Goal: Information Seeking & Learning: Learn about a topic

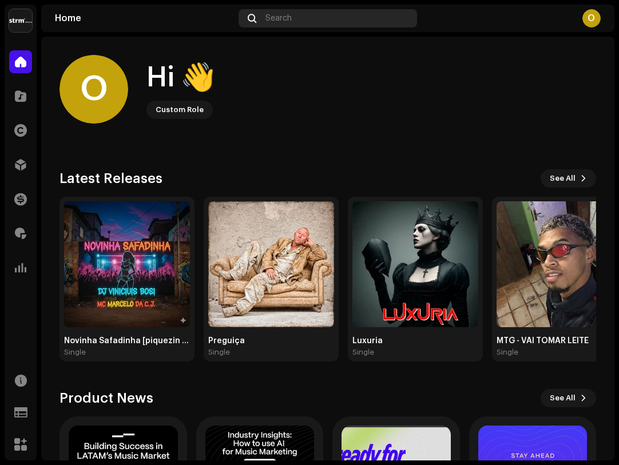
click at [292, 19] on div "Search" at bounding box center [328, 18] width 179 height 18
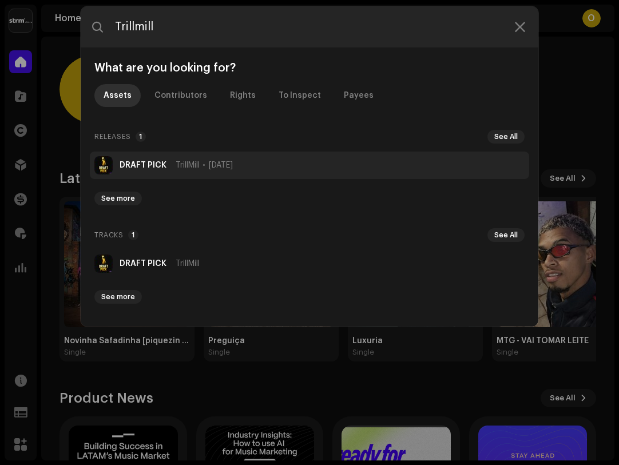
type input "Trillmill"
click at [184, 161] on span "TrillMill" at bounding box center [188, 165] width 24 height 9
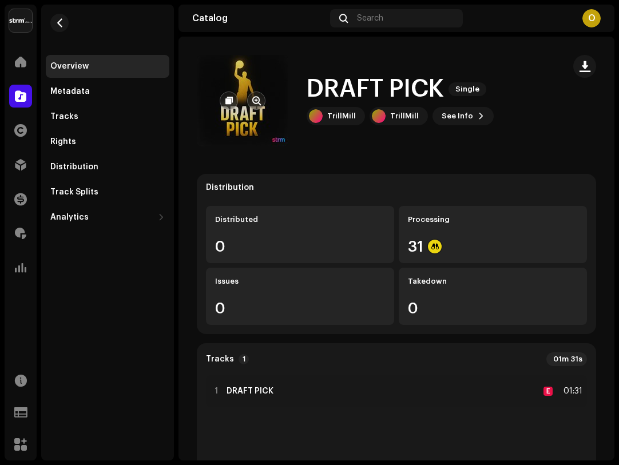
click at [251, 127] on re-a-cover at bounding box center [243, 101] width 92 height 92
click at [254, 96] on button "button" at bounding box center [256, 101] width 18 height 18
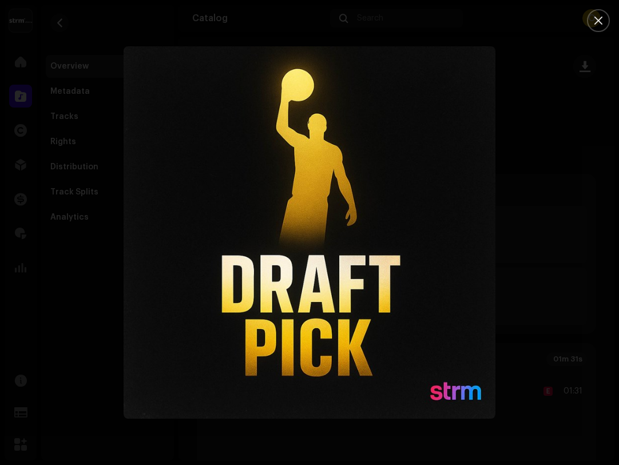
click at [477, 17] on div at bounding box center [309, 232] width 619 height 465
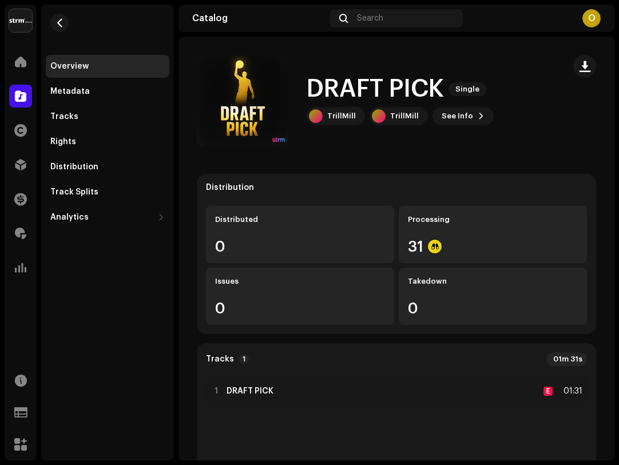
click at [36, 60] on div "Home" at bounding box center [21, 62] width 32 height 32
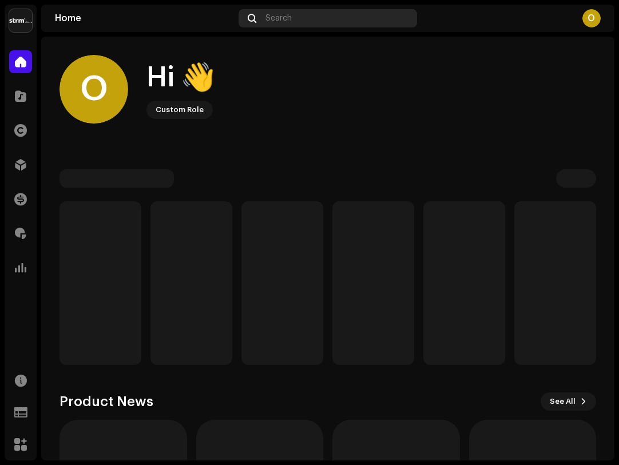
click at [296, 21] on div "Search" at bounding box center [328, 18] width 179 height 18
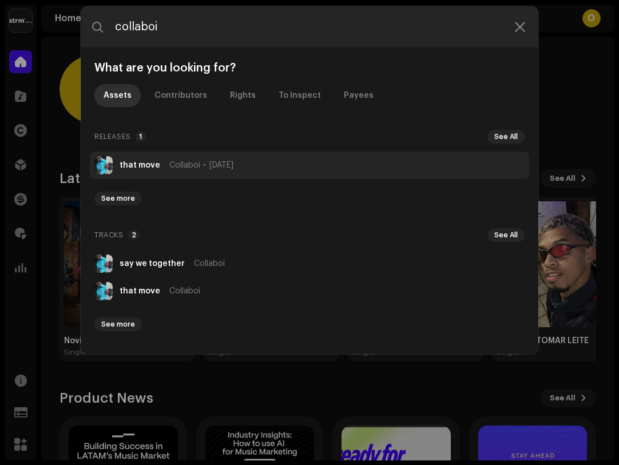
type input "collaboi"
click at [217, 164] on span "[DATE]" at bounding box center [221, 165] width 24 height 9
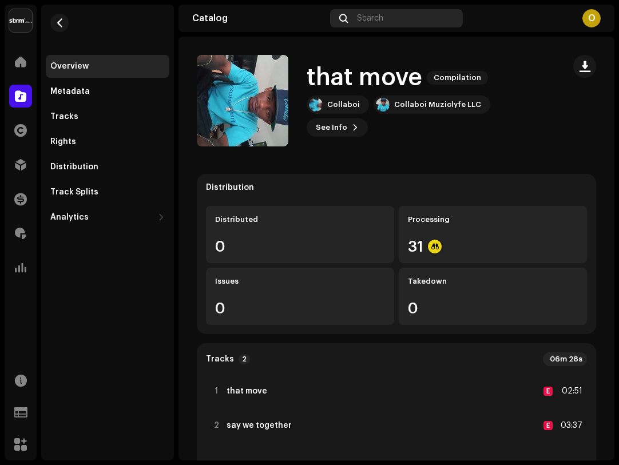
click at [385, 18] on div "Search" at bounding box center [396, 18] width 133 height 18
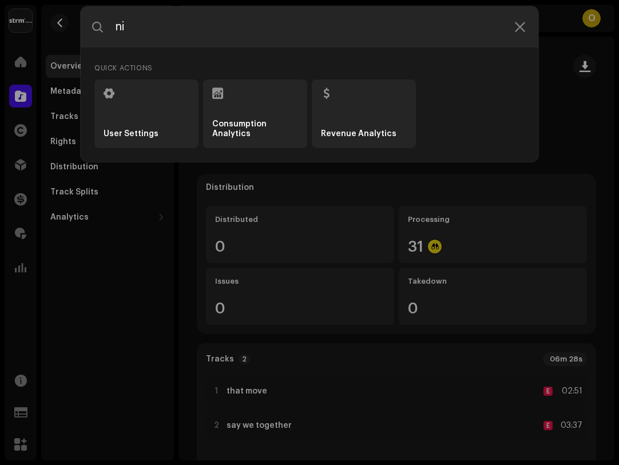
type input "n"
